Goal: Task Accomplishment & Management: Use online tool/utility

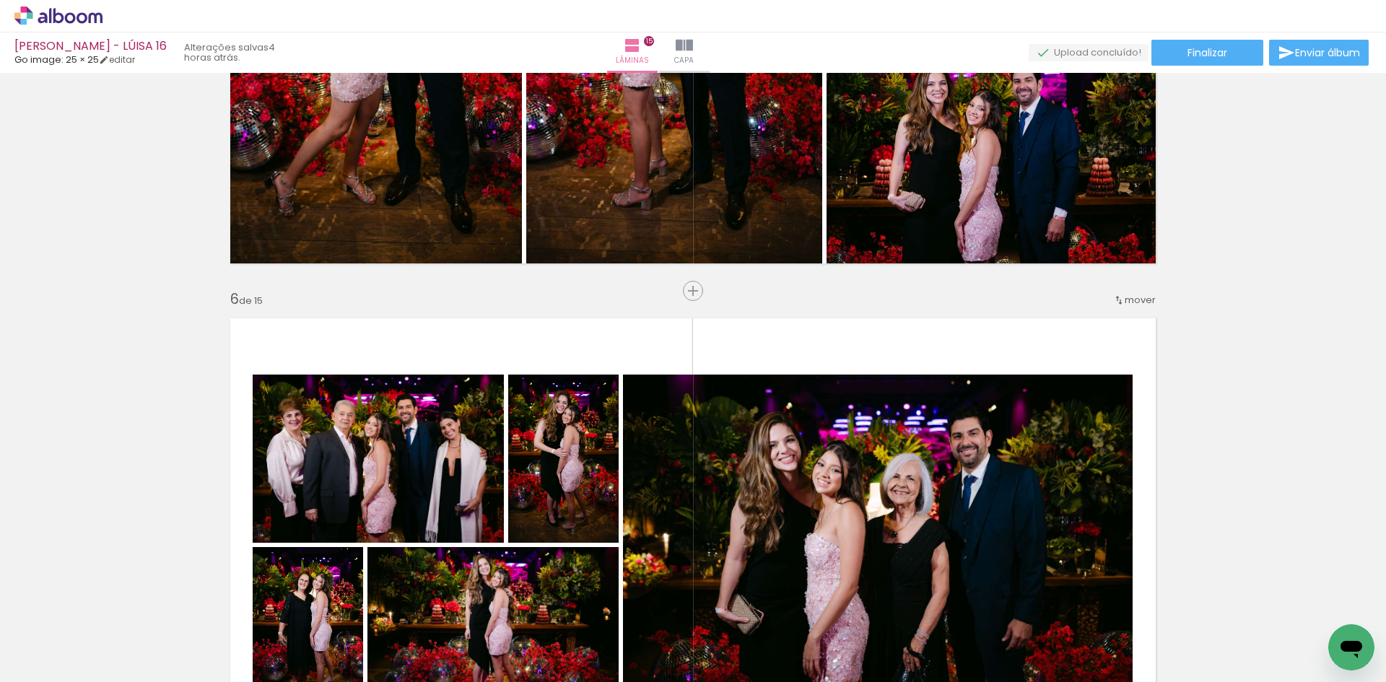
scroll to position [2382, 0]
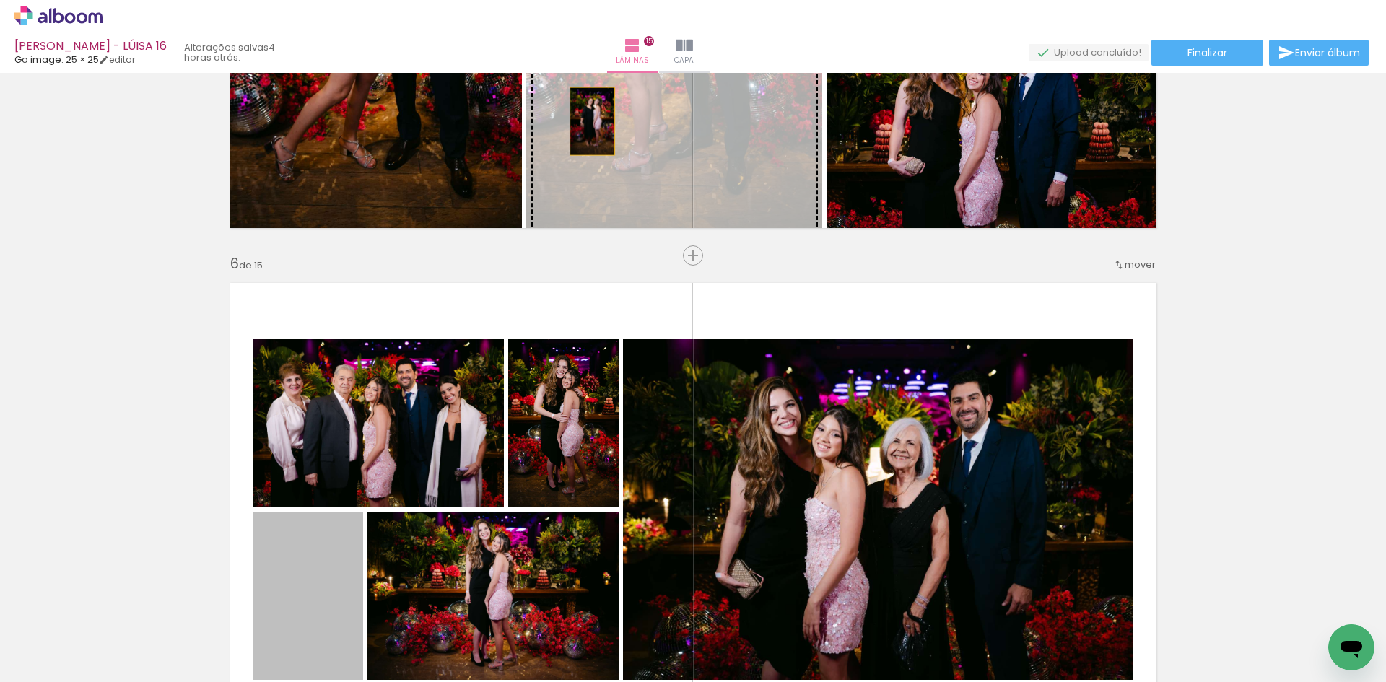
drag, startPoint x: 321, startPoint y: 556, endPoint x: 587, endPoint y: 121, distance: 509.3
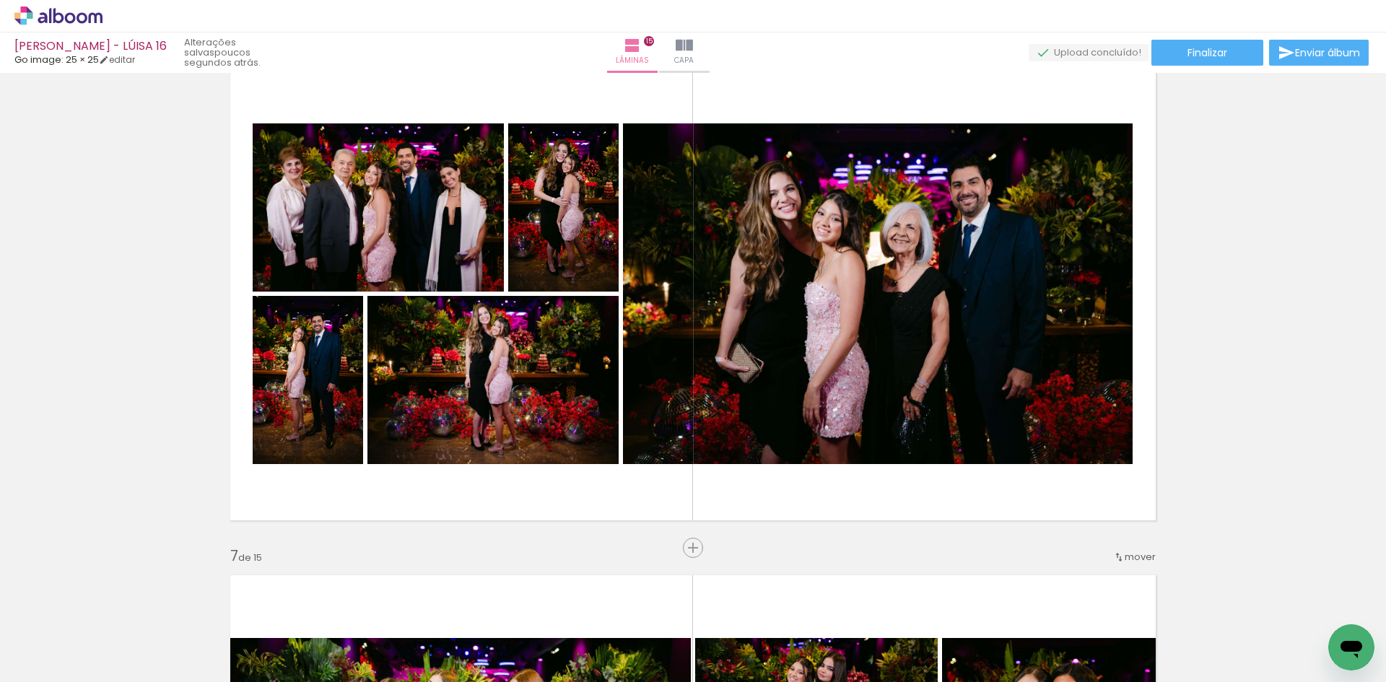
scroll to position [2598, 0]
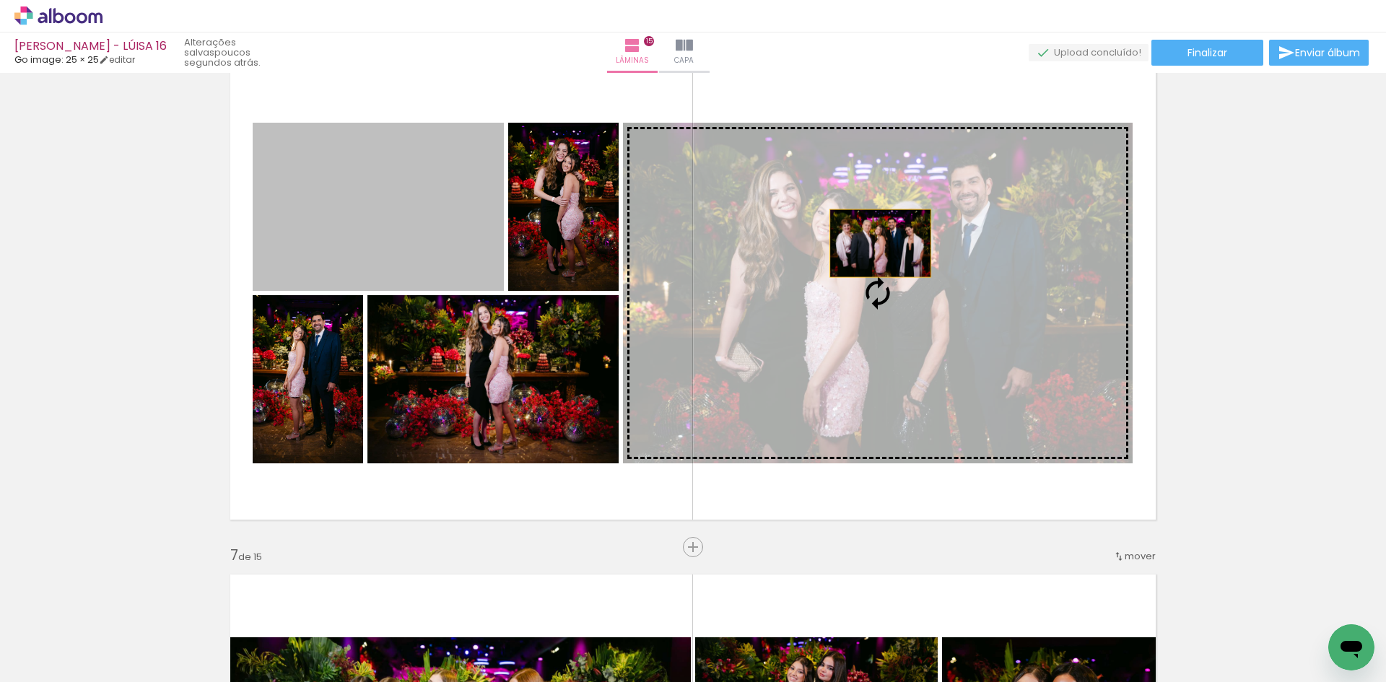
drag, startPoint x: 420, startPoint y: 233, endPoint x: 875, endPoint y: 243, distance: 454.8
click at [0, 0] on slot at bounding box center [0, 0] width 0 height 0
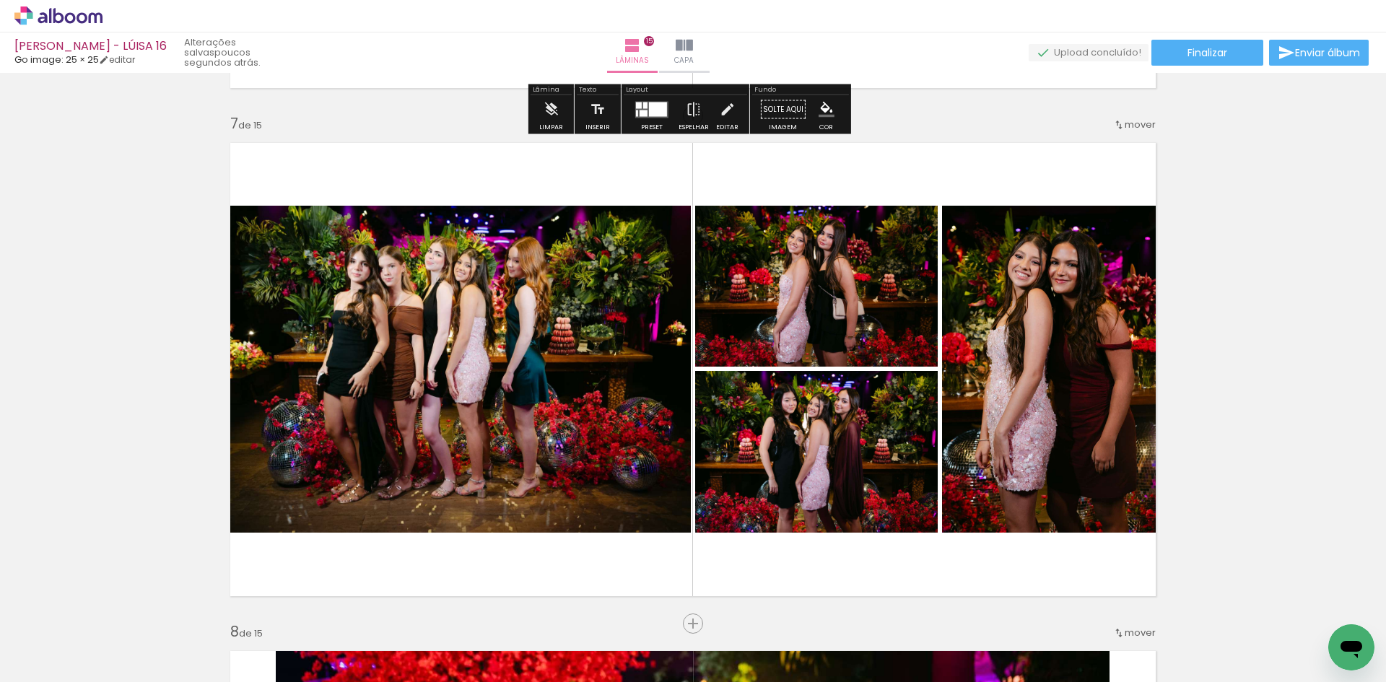
scroll to position [3031, 0]
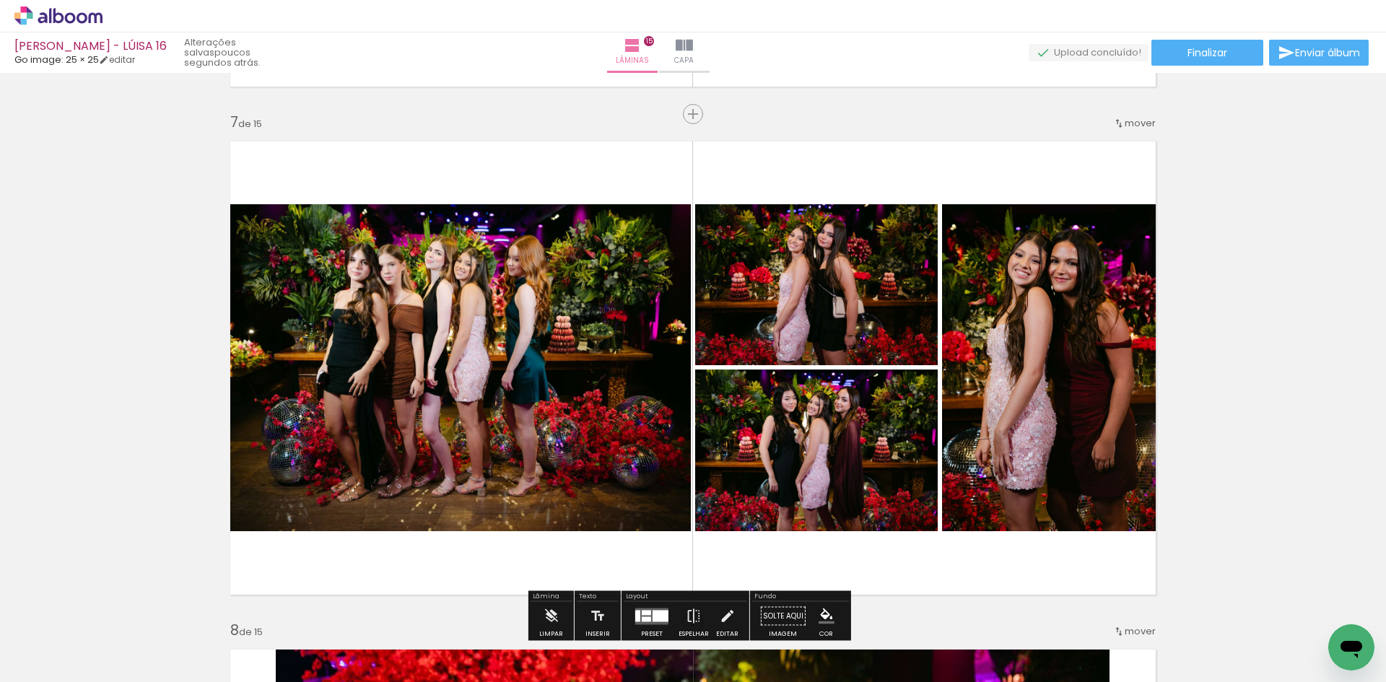
click at [1132, 120] on span "mover" at bounding box center [1140, 123] width 31 height 14
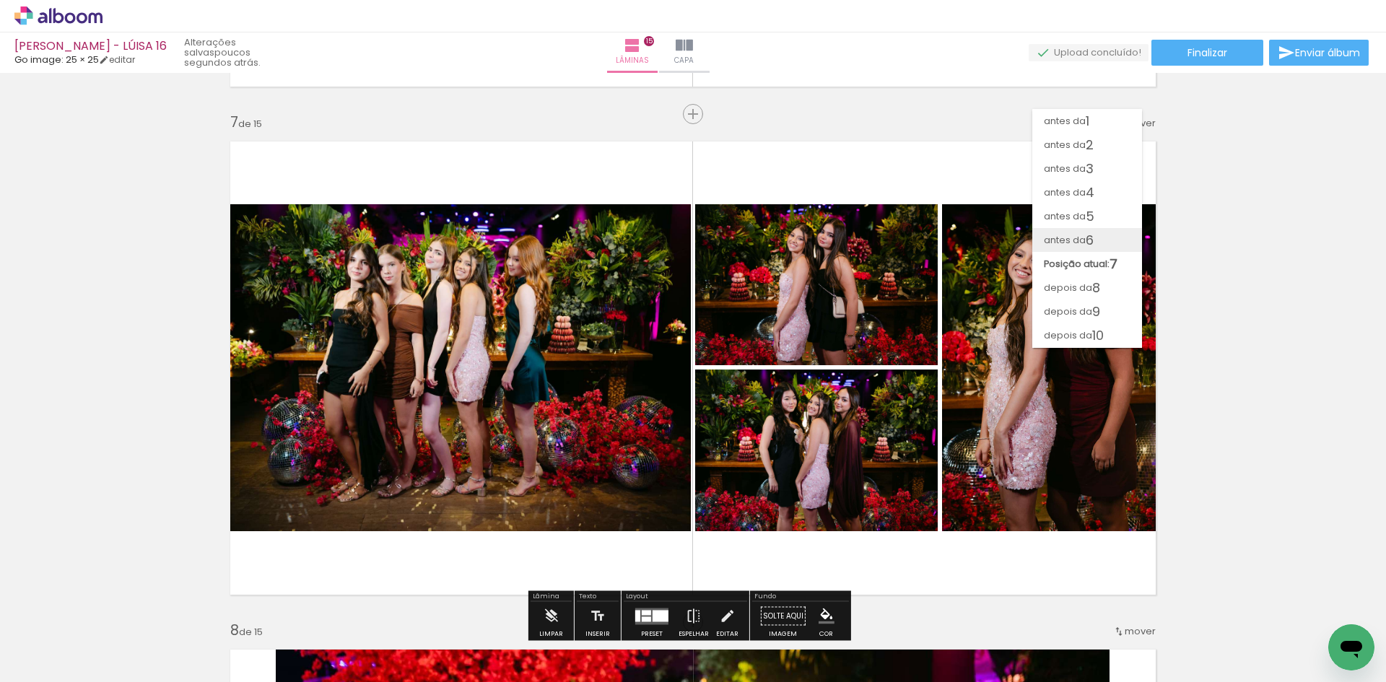
scroll to position [118, 0]
click at [1111, 316] on paper-item "depois da 14" at bounding box center [1087, 312] width 110 height 24
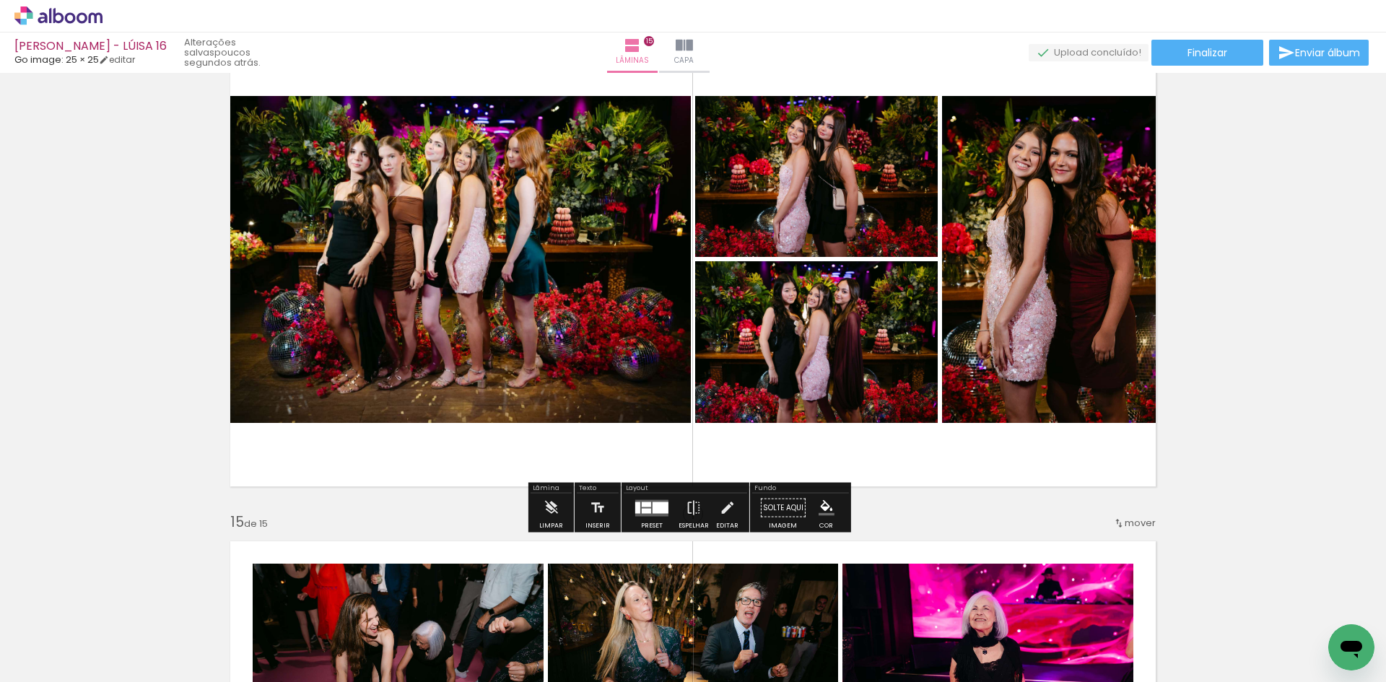
scroll to position [6552, 0]
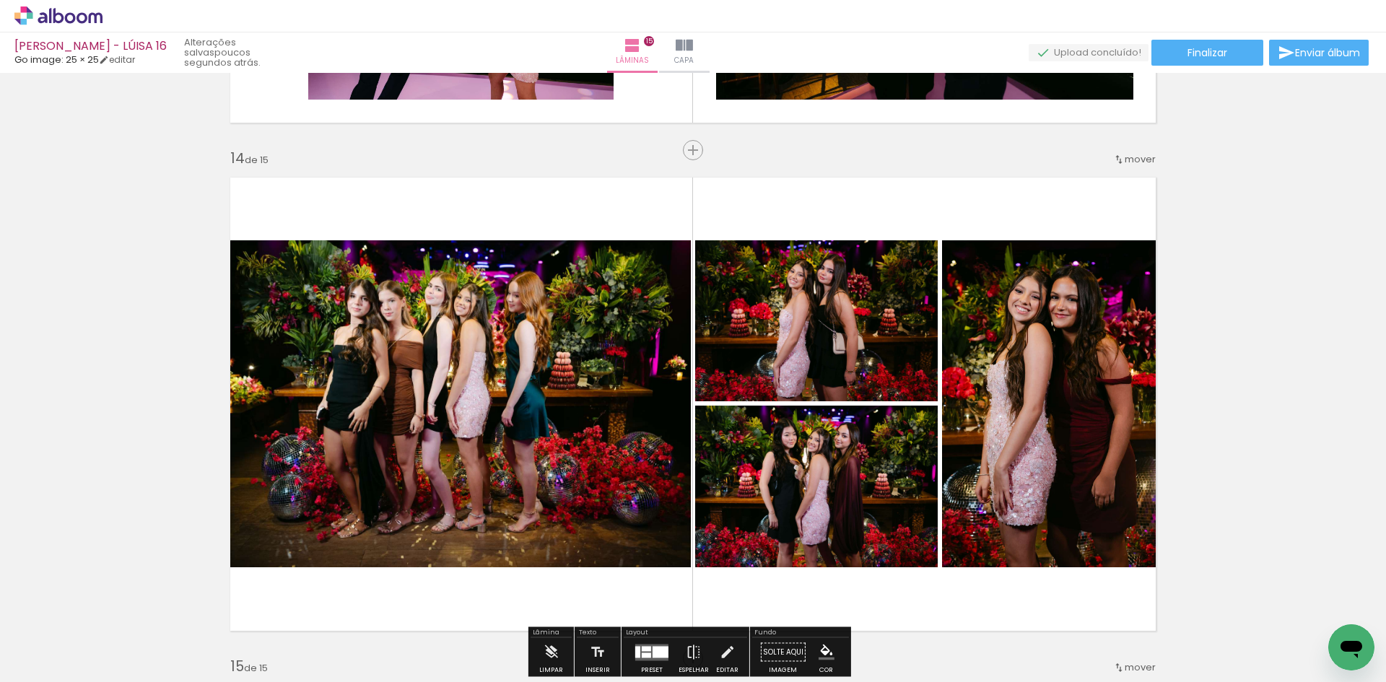
click at [1131, 157] on span "mover" at bounding box center [1140, 159] width 31 height 14
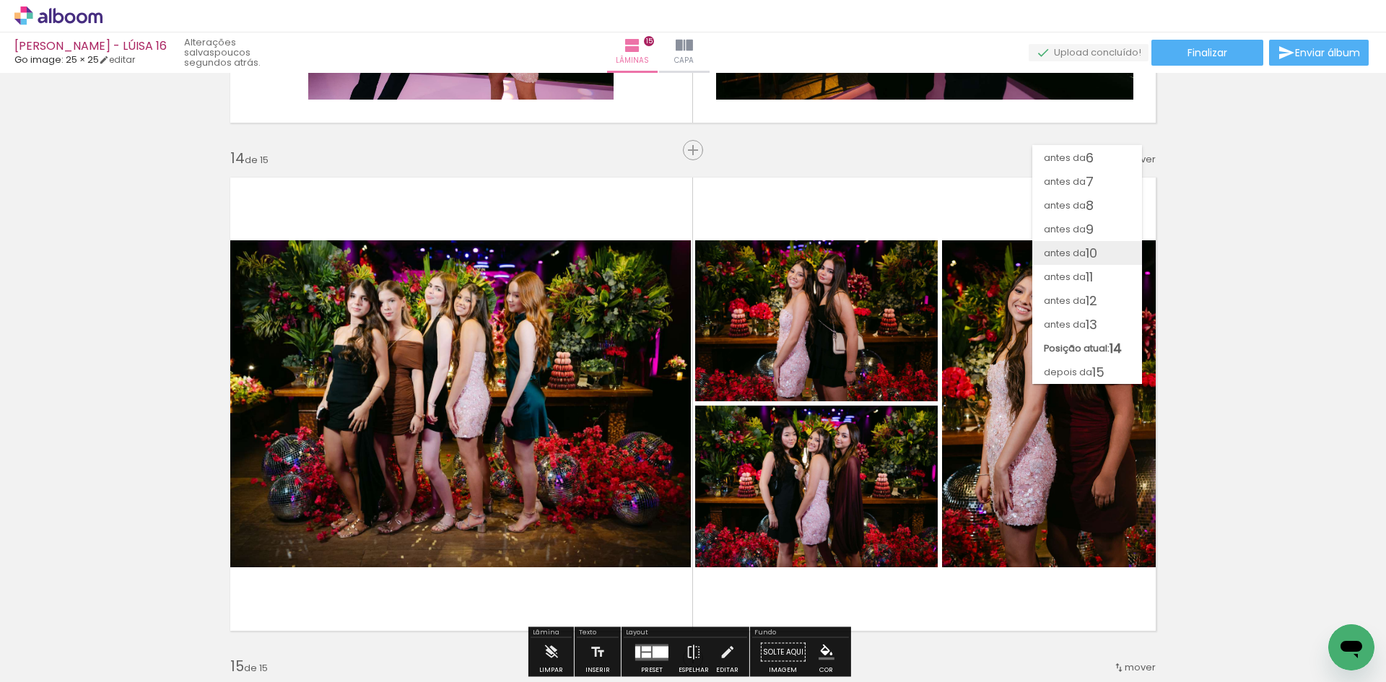
scroll to position [118, 0]
click at [1105, 366] on paper-item "depois da 15" at bounding box center [1087, 372] width 110 height 24
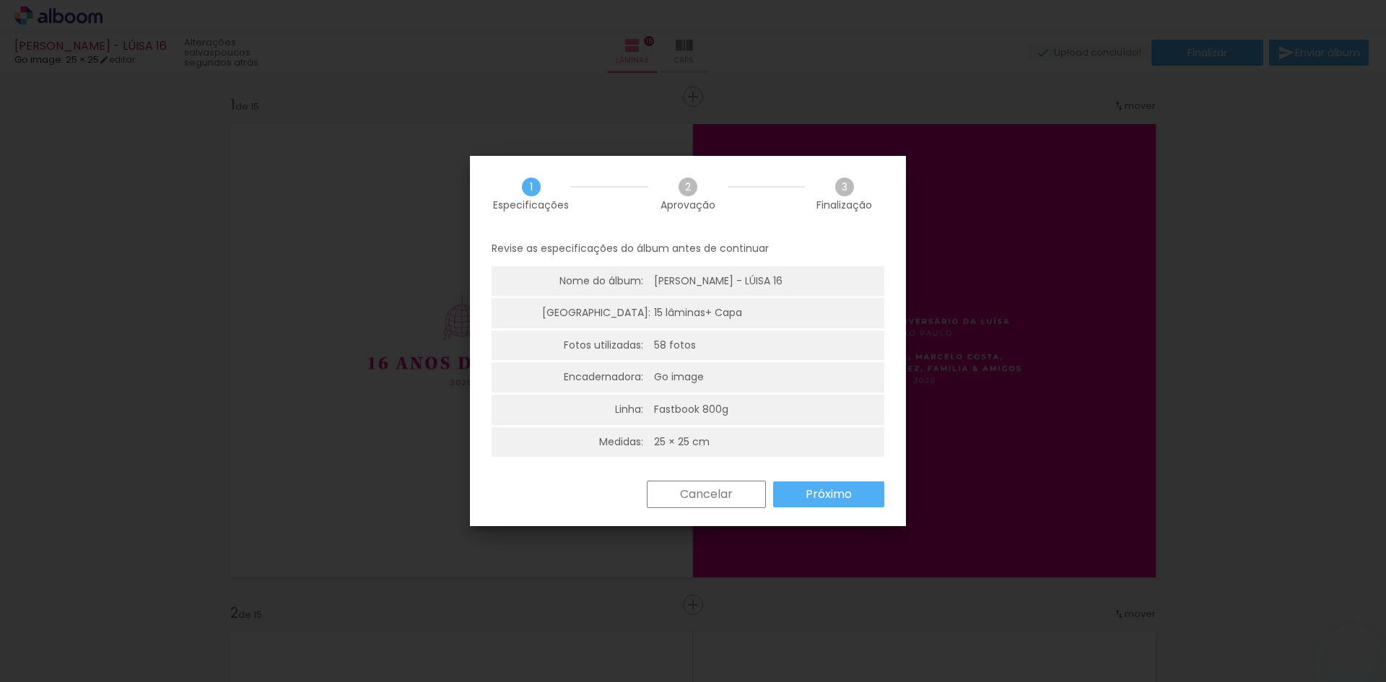
click at [0, 0] on slot "Próximo" at bounding box center [0, 0] width 0 height 0
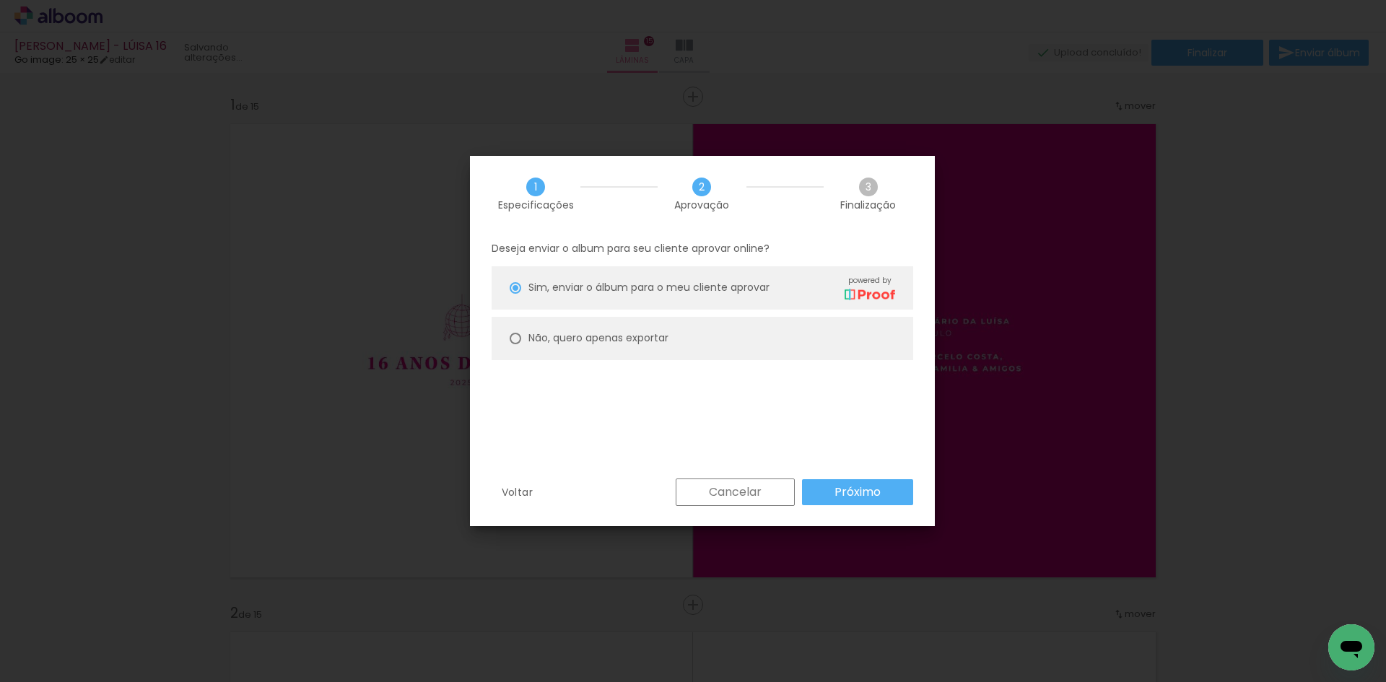
scroll to position [7132, 0]
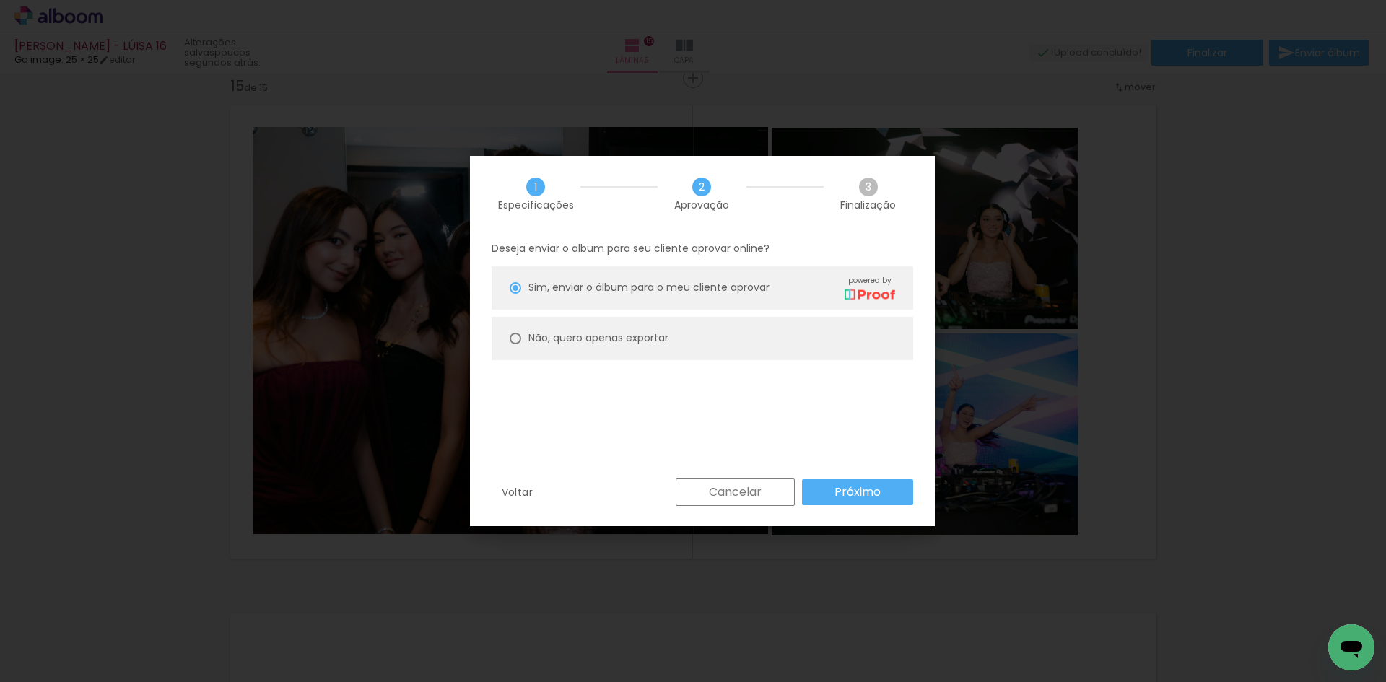
click at [847, 500] on paper-button "Próximo" at bounding box center [857, 492] width 111 height 26
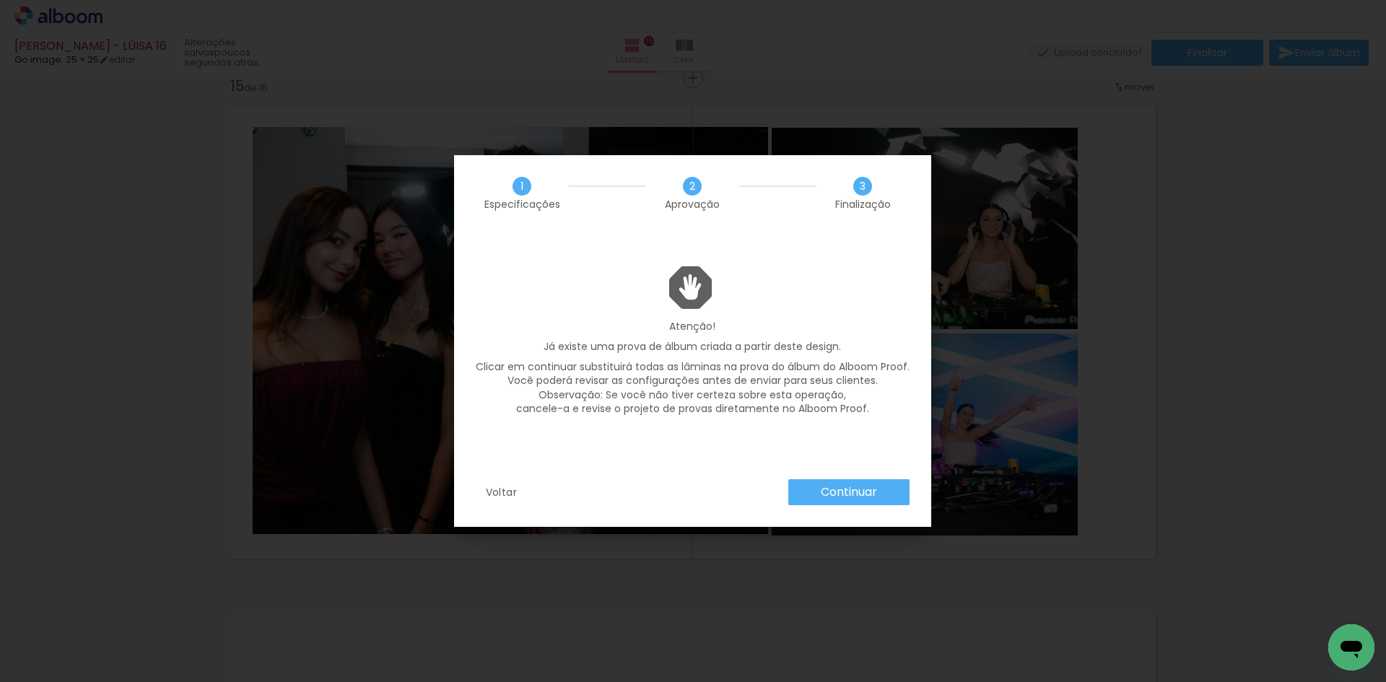
click at [847, 500] on paper-button "Continuar" at bounding box center [848, 492] width 121 height 26
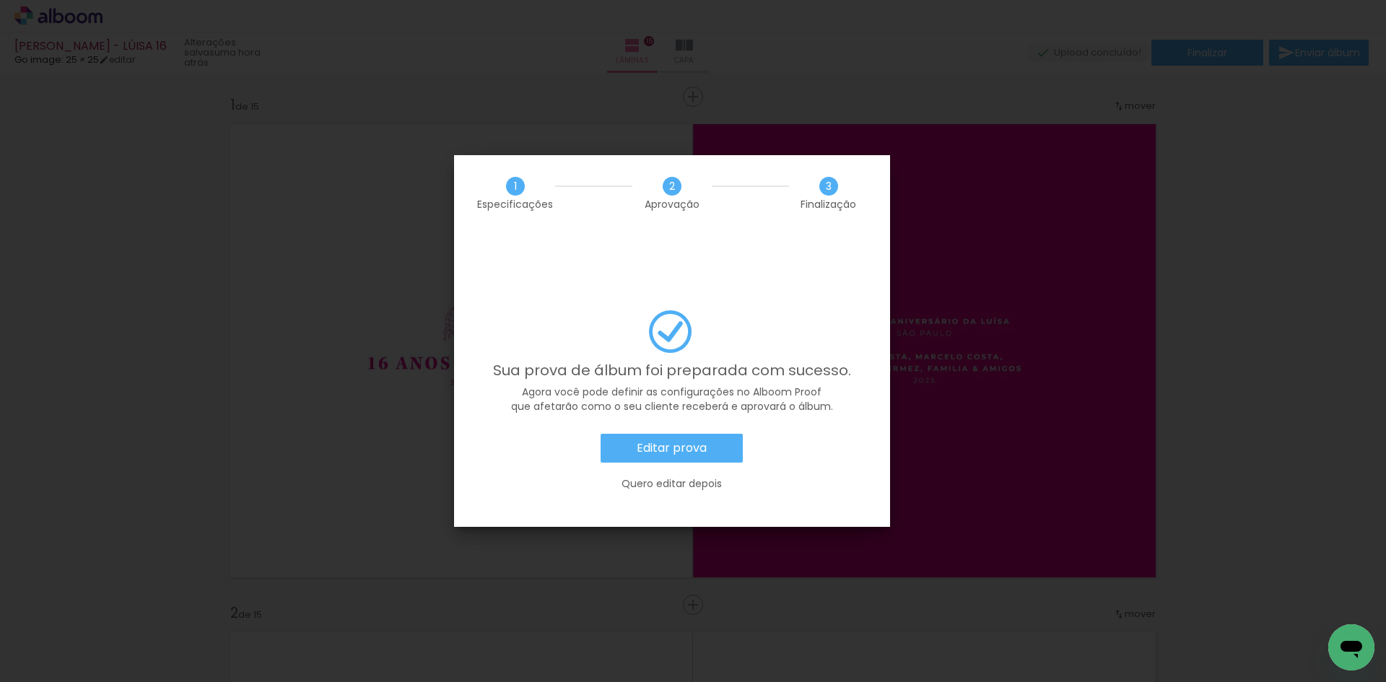
scroll to position [7132, 0]
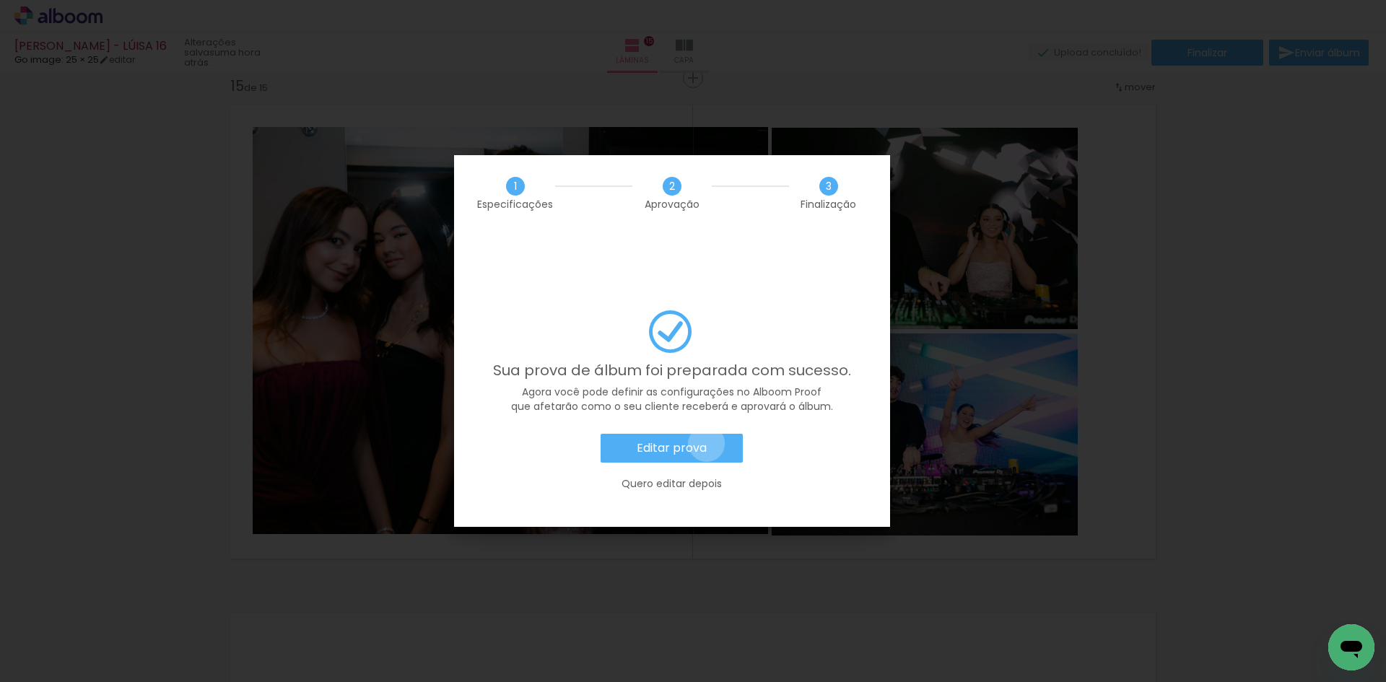
click at [707, 434] on paper-button "Editar prova" at bounding box center [672, 448] width 142 height 29
